Goal: Transaction & Acquisition: Purchase product/service

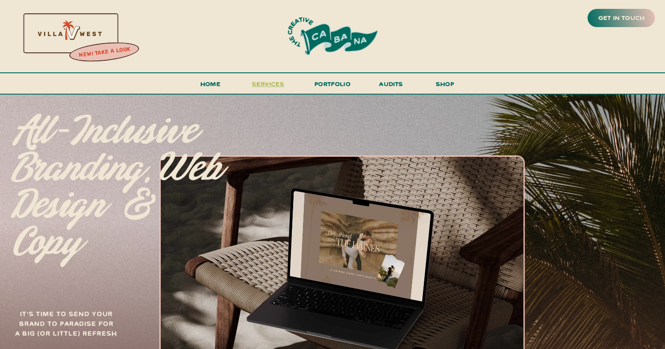
click at [271, 82] on span "services" at bounding box center [268, 84] width 32 height 8
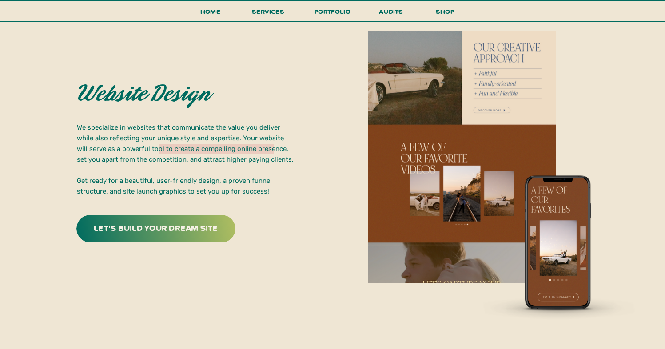
scroll to position [1619, 0]
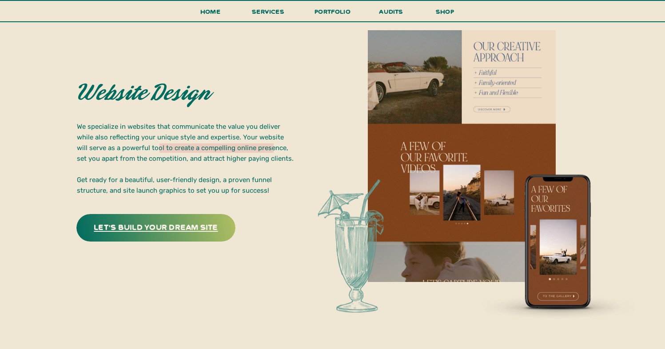
click at [175, 229] on h3 "let's build your dream site" at bounding box center [156, 227] width 139 height 14
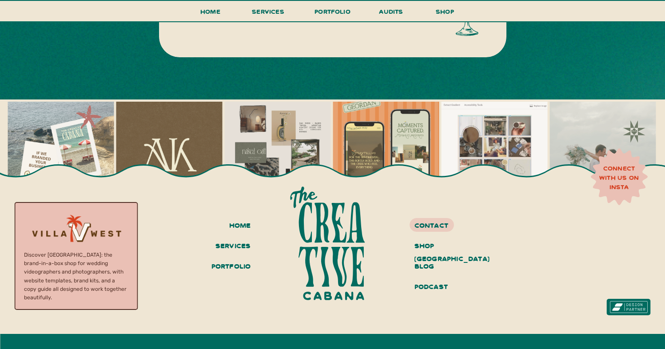
scroll to position [586, 0]
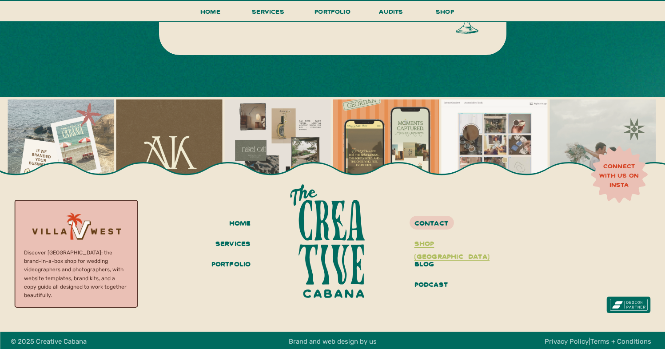
click at [444, 243] on h3 "shop [GEOGRAPHIC_DATA]" at bounding box center [448, 244] width 67 height 15
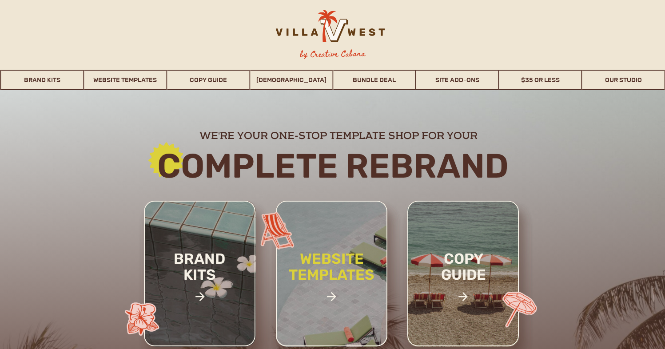
click at [308, 283] on h2 "website templates" at bounding box center [332, 276] width 116 height 51
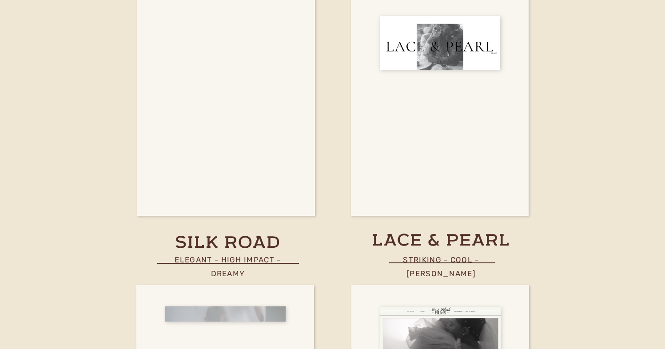
scroll to position [3026, 0]
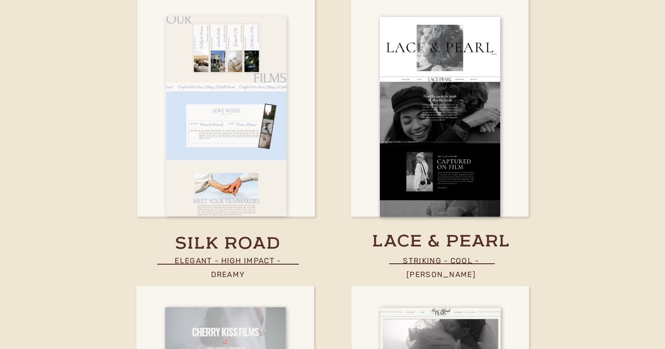
click at [238, 195] on div at bounding box center [226, 116] width 120 height 200
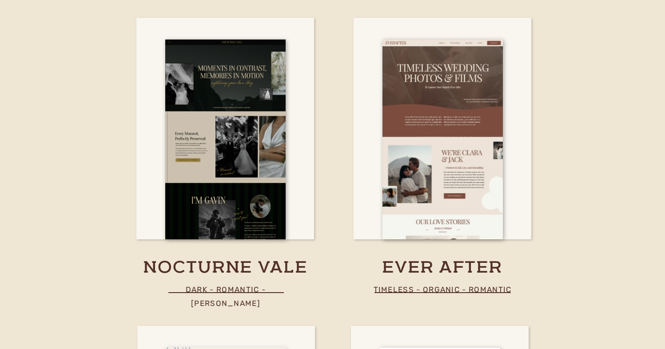
scroll to position [2693, 0]
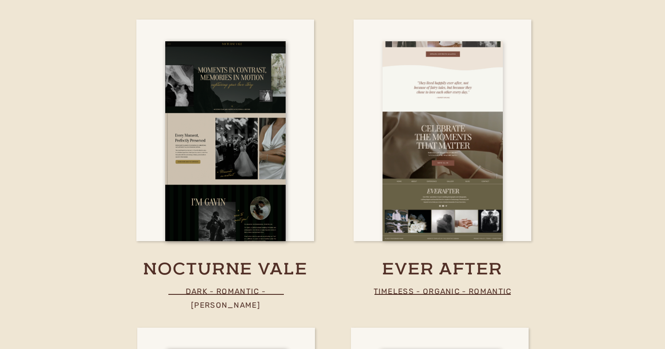
click at [484, 177] on div at bounding box center [443, 141] width 120 height 200
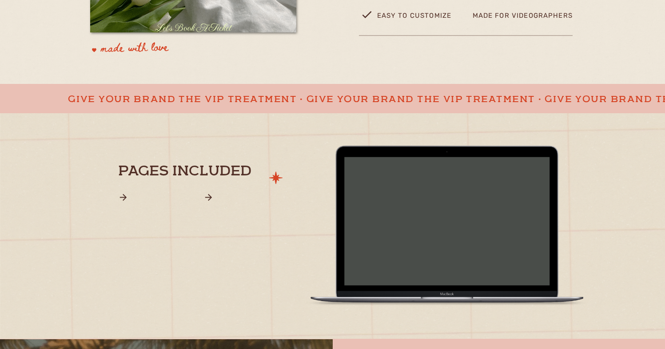
scroll to position [432, 0]
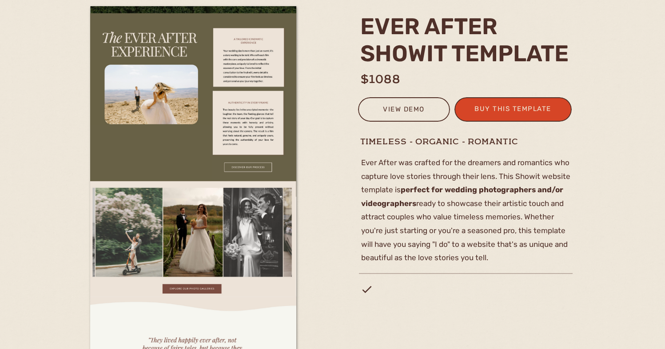
scroll to position [112, 0]
